Goal: Task Accomplishment & Management: Manage account settings

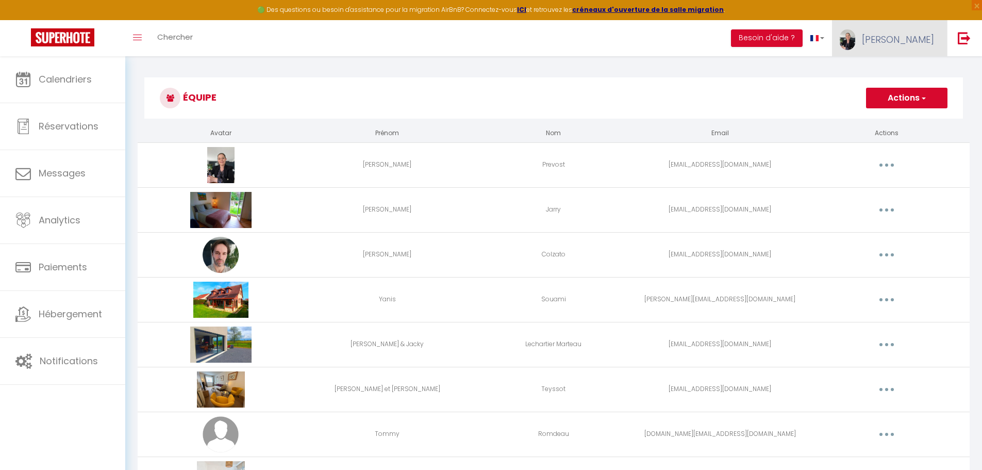
click at [925, 42] on span "[PERSON_NAME]" at bounding box center [898, 39] width 72 height 13
click at [896, 74] on link "Paramètres" at bounding box center [906, 72] width 76 height 18
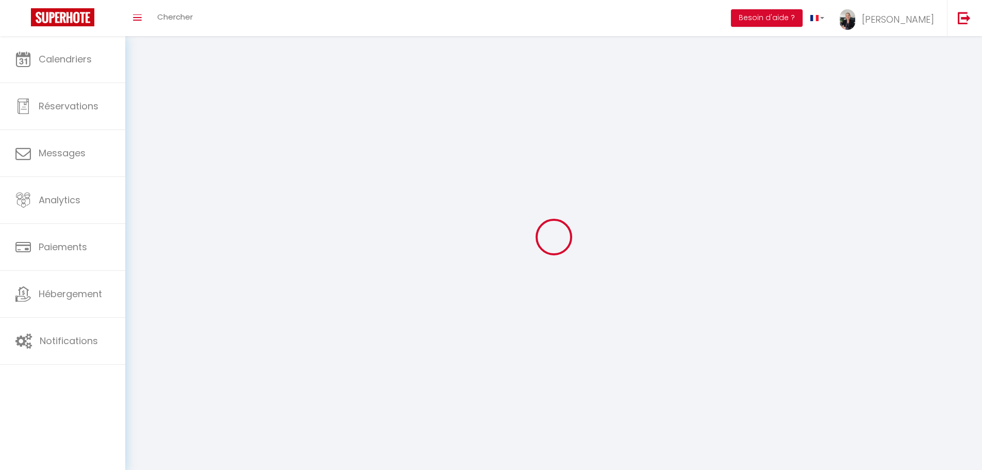
select select "28"
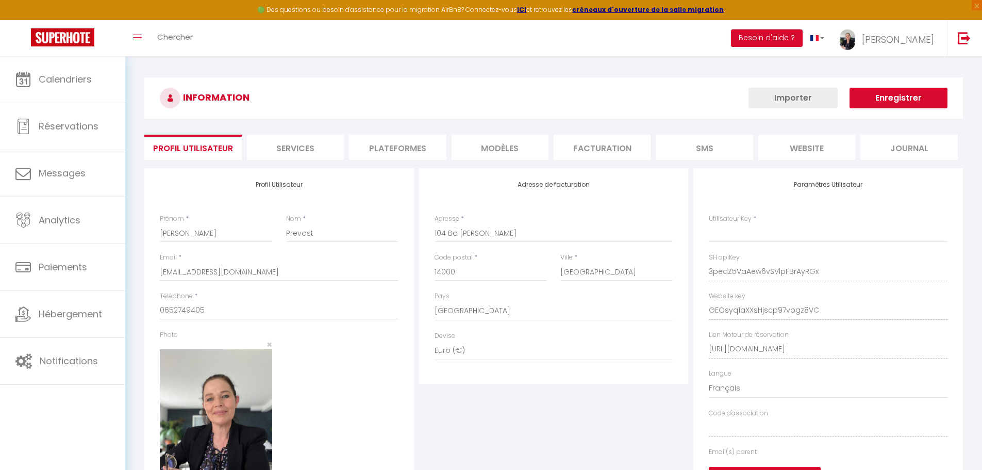
type input "3pedZ5VaAew6vSVlpFBrAyRGx"
type input "GEOsyq1aXXsHjscp97vpgz8VC"
type input "[URL][DOMAIN_NAME]"
select select "fr"
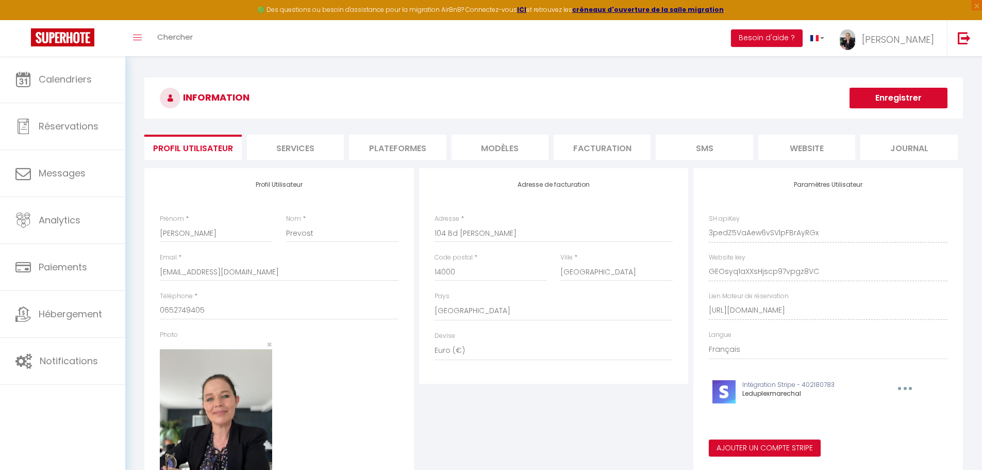
click at [405, 150] on li "Plateformes" at bounding box center [397, 147] width 97 height 25
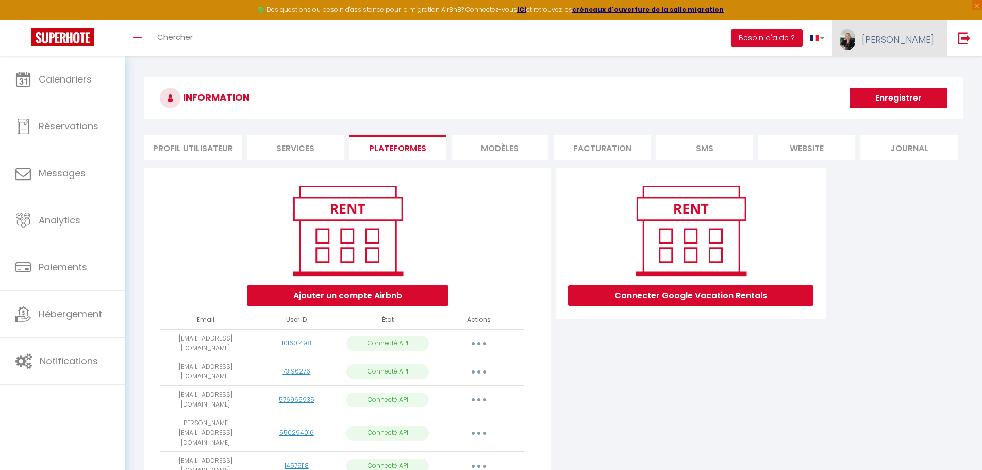
click at [907, 49] on link "[PERSON_NAME]" at bounding box center [889, 38] width 115 height 36
click at [902, 76] on link "Paramètres" at bounding box center [906, 72] width 76 height 18
click at [649, 12] on strong "créneaux d'ouverture de la salle migration" at bounding box center [648, 9] width 152 height 9
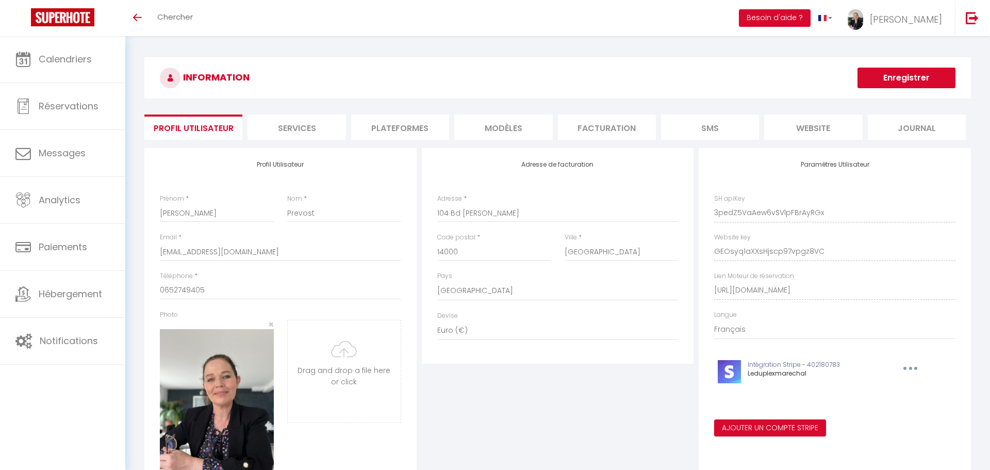
select select "28"
select select "fr"
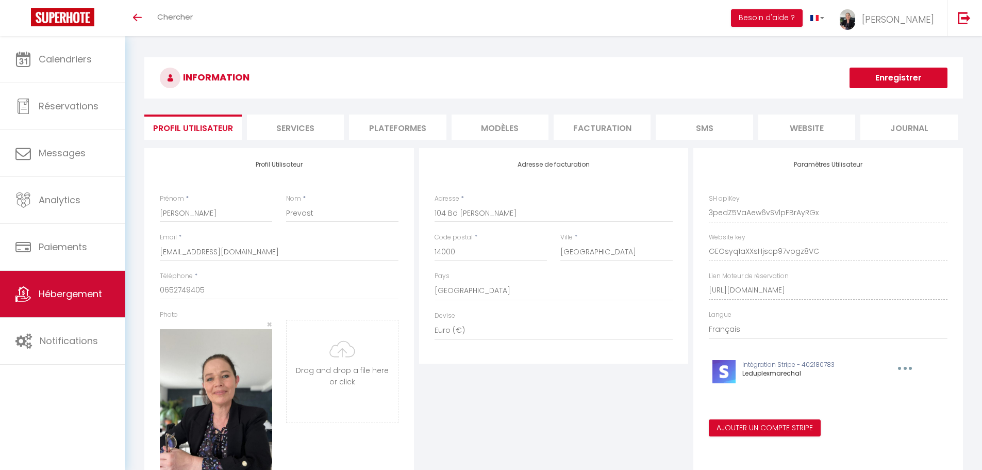
click at [88, 292] on span "Hébergement" at bounding box center [70, 293] width 63 height 13
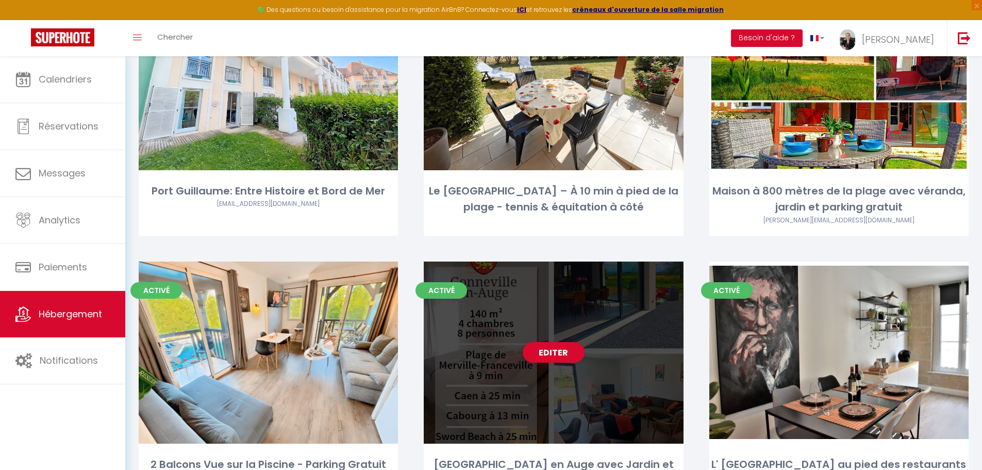
scroll to position [258, 0]
